Goal: Browse casually: Explore the website without a specific task or goal

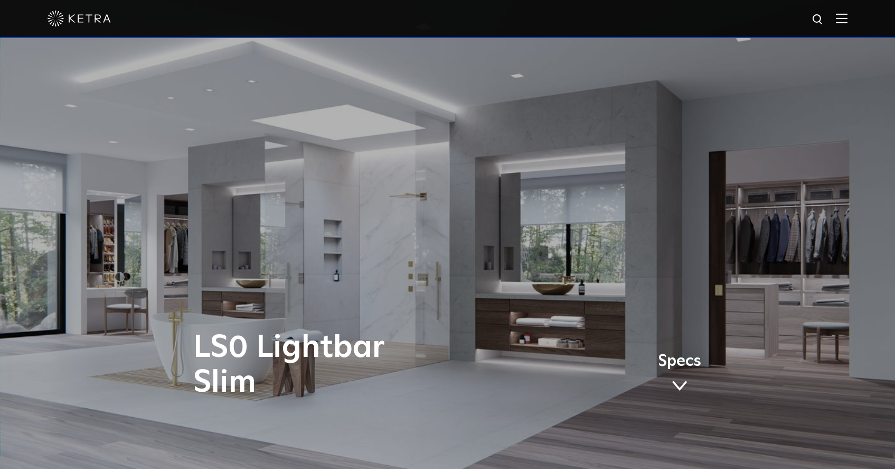
click at [101, 25] on img at bounding box center [79, 19] width 63 height 16
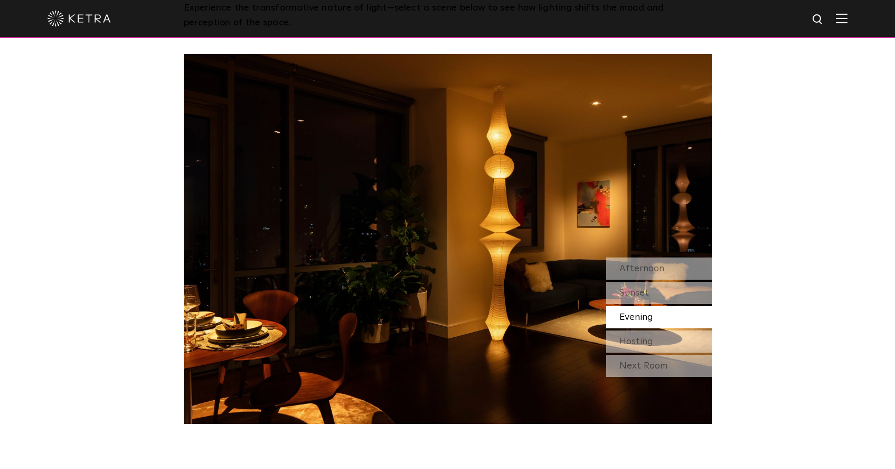
scroll to position [931, 0]
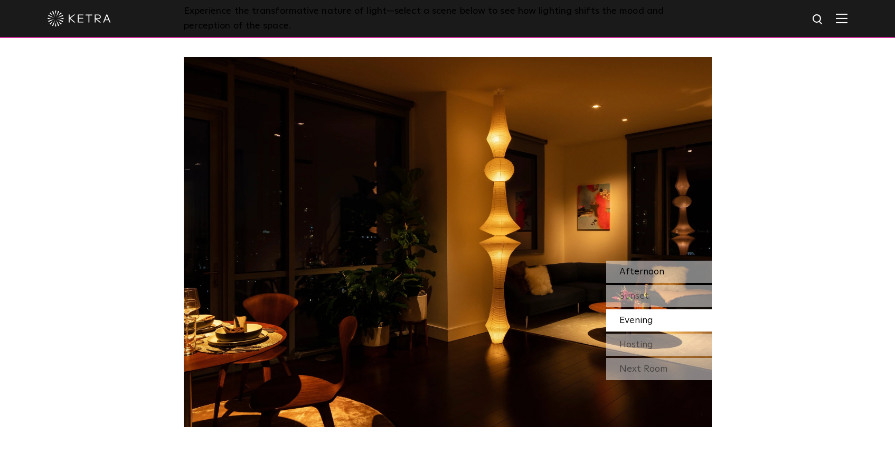
click at [645, 274] on span "Afternoon" at bounding box center [642, 272] width 45 height 10
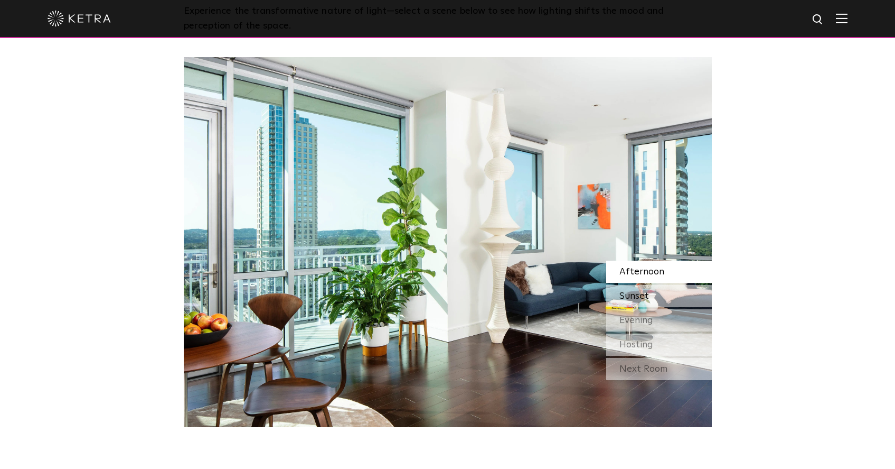
click at [646, 292] on span "Sunset" at bounding box center [635, 296] width 30 height 10
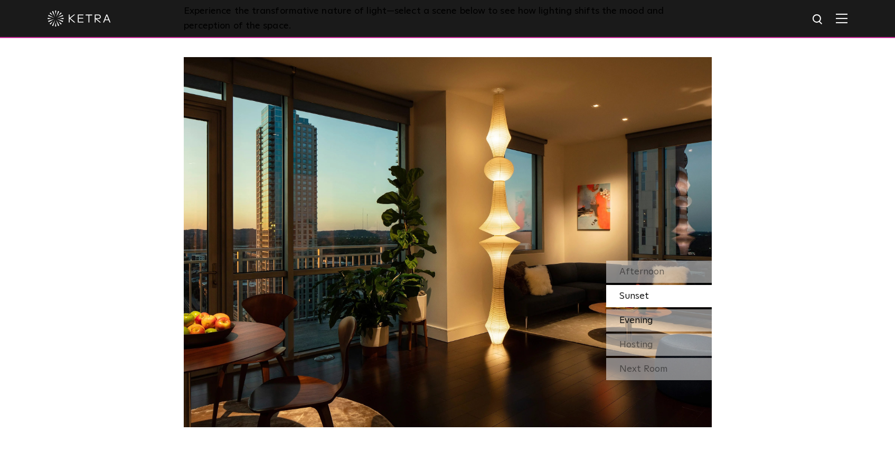
click at [643, 317] on span "Evening" at bounding box center [637, 320] width 34 height 10
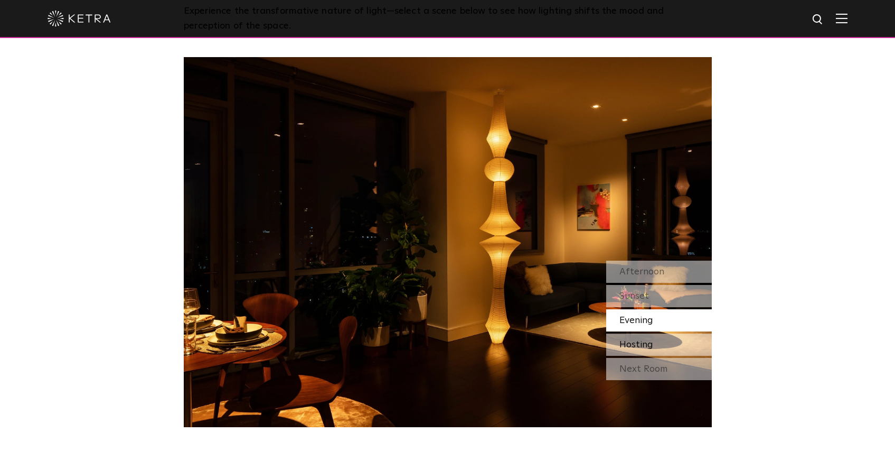
click at [643, 344] on span "Hosting" at bounding box center [637, 345] width 34 height 10
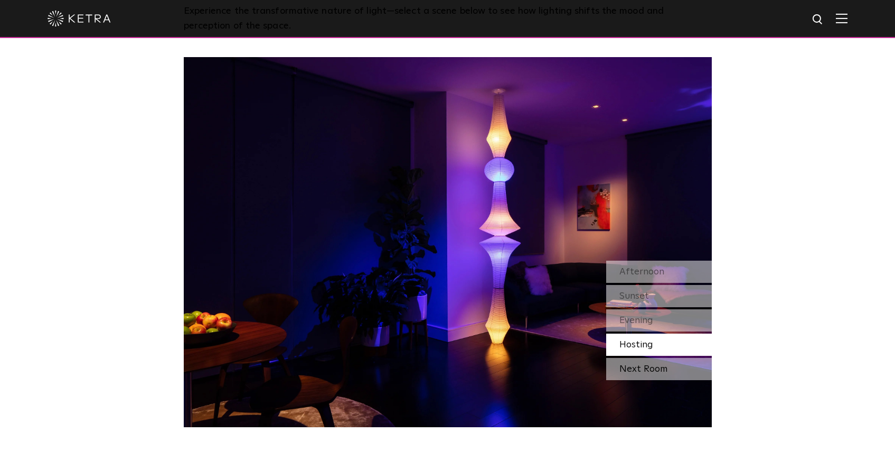
click at [647, 372] on div "Next Room" at bounding box center [659, 369] width 106 height 22
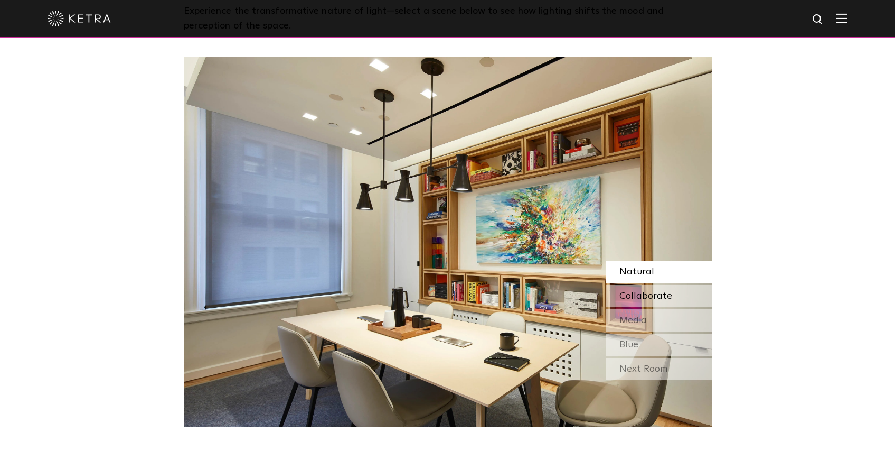
click at [648, 297] on span "Collaborate" at bounding box center [646, 296] width 53 height 10
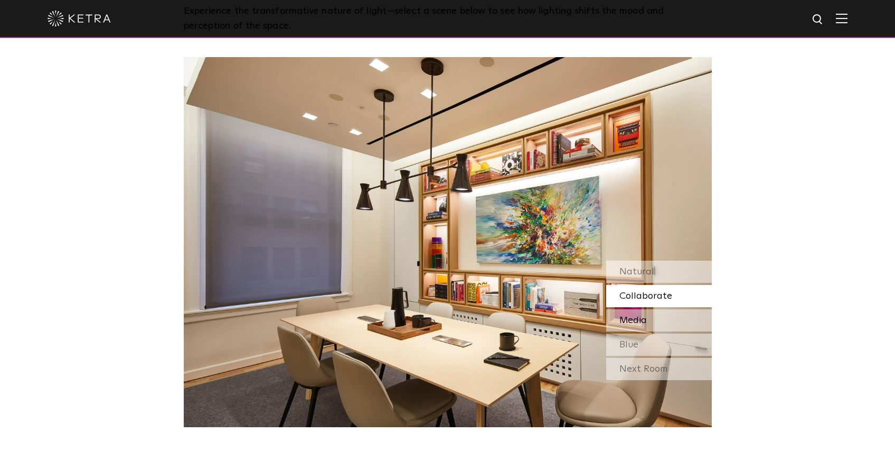
click at [649, 317] on div "Media" at bounding box center [659, 320] width 106 height 22
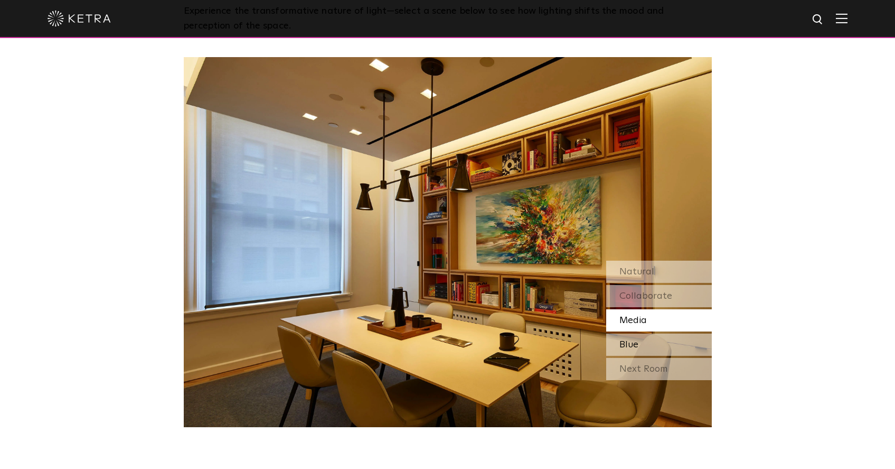
click at [640, 344] on div "Blue" at bounding box center [659, 344] width 106 height 22
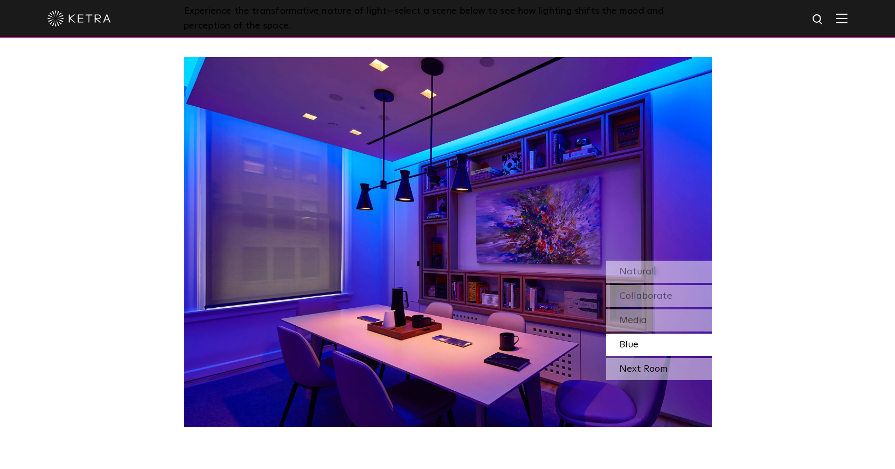
click at [636, 366] on div "Next Room" at bounding box center [659, 369] width 106 height 22
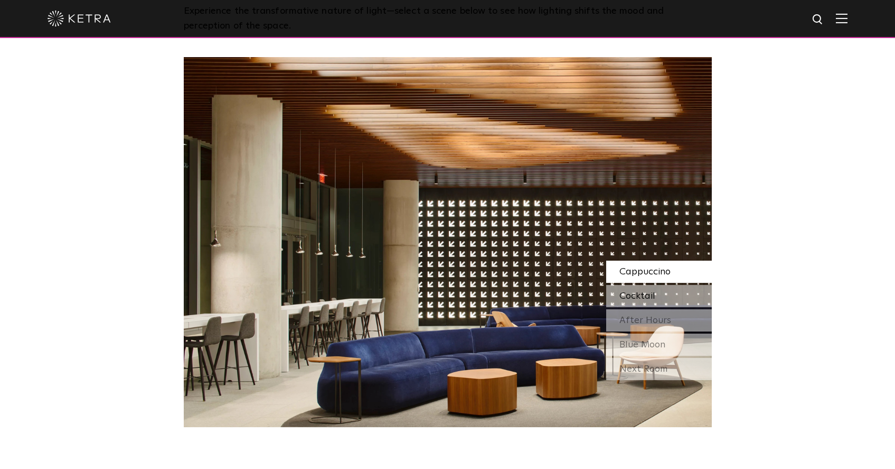
click at [640, 297] on span "Cocktail" at bounding box center [638, 296] width 36 height 10
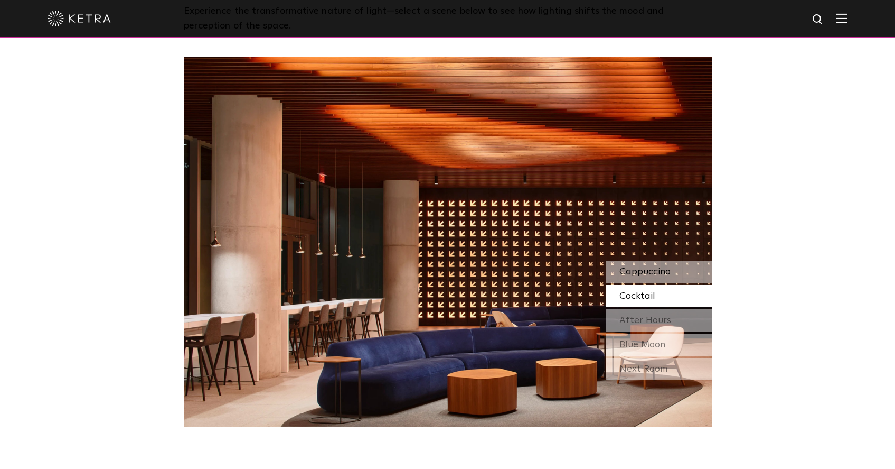
click at [639, 281] on div "Cappuccino" at bounding box center [659, 271] width 106 height 22
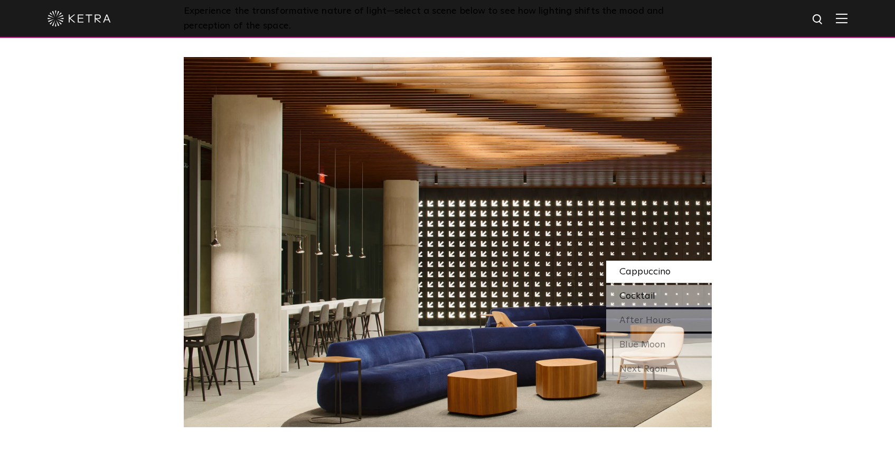
click at [639, 291] on span "Cocktail" at bounding box center [638, 296] width 36 height 10
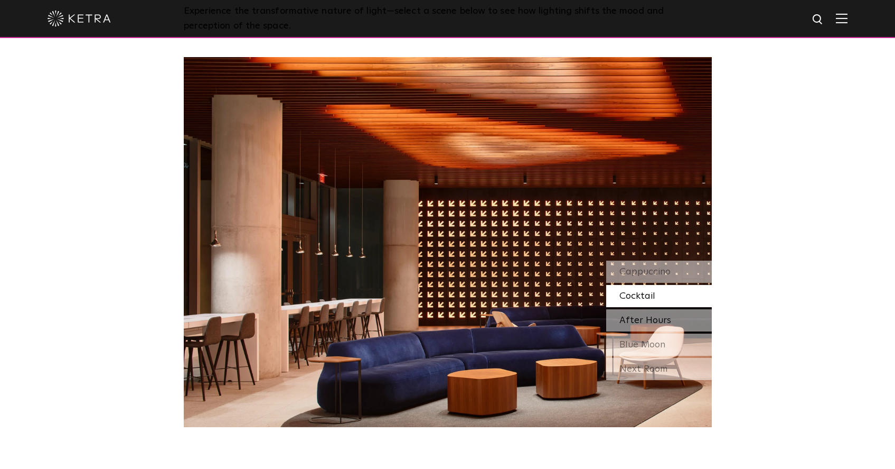
click at [641, 316] on span "After Hours" at bounding box center [646, 320] width 52 height 10
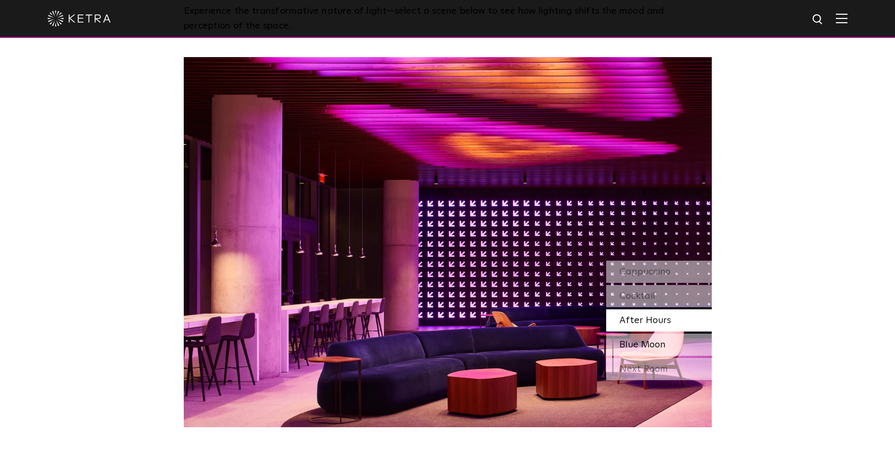
click at [648, 338] on div "Blue Moon" at bounding box center [659, 344] width 106 height 22
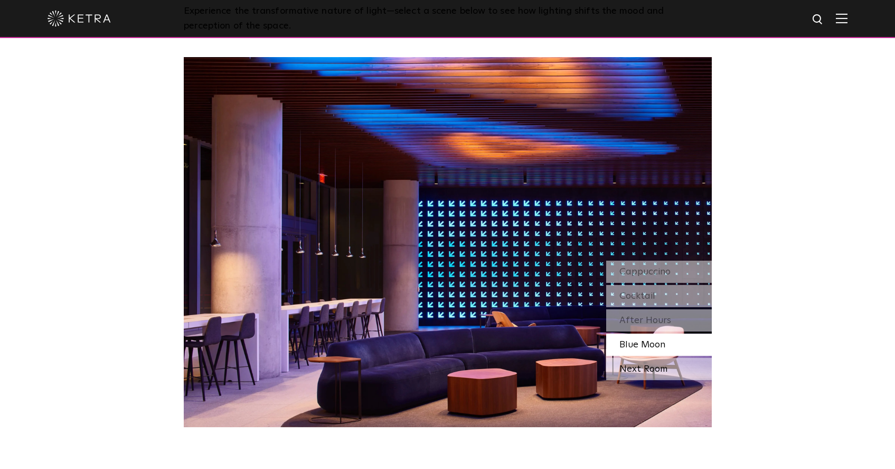
click at [647, 366] on div "Next Room" at bounding box center [659, 369] width 106 height 22
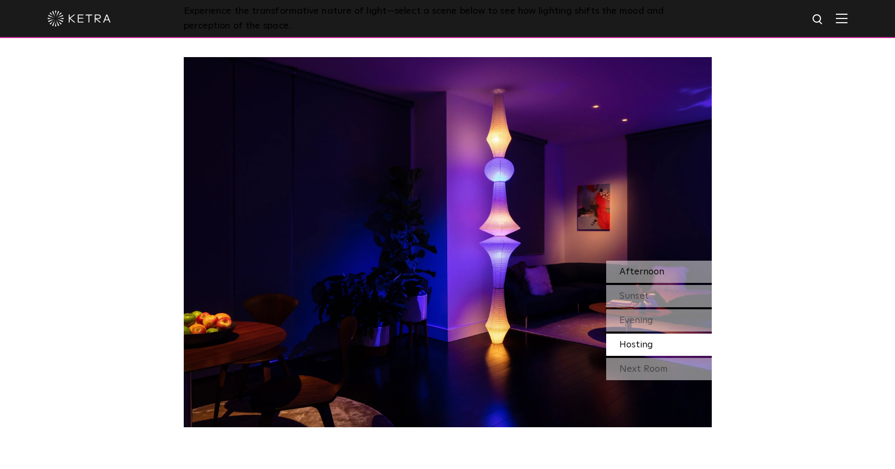
click at [637, 277] on div "Afternoon" at bounding box center [659, 271] width 106 height 22
